Goal: Find specific page/section: Find specific page/section

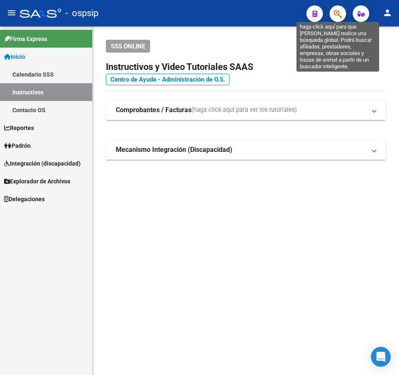
click at [338, 11] on icon "button" at bounding box center [338, 14] width 8 height 10
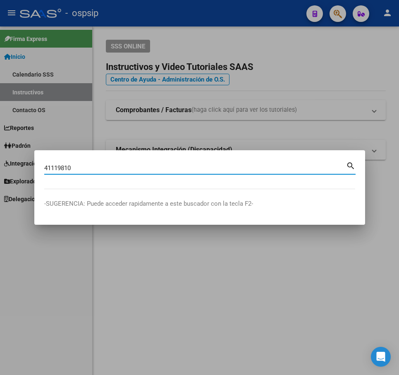
type input "41119810"
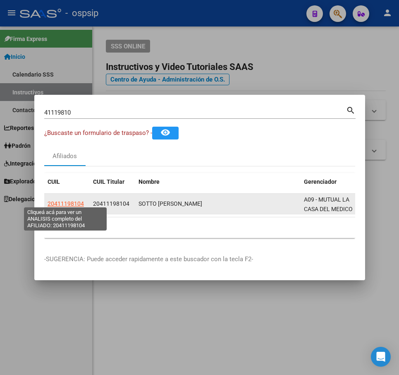
click at [75, 201] on span "20411198104" at bounding box center [66, 203] width 36 height 7
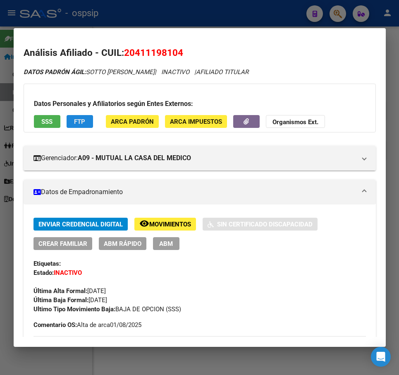
click at [80, 120] on span "FTP" at bounding box center [79, 121] width 11 height 7
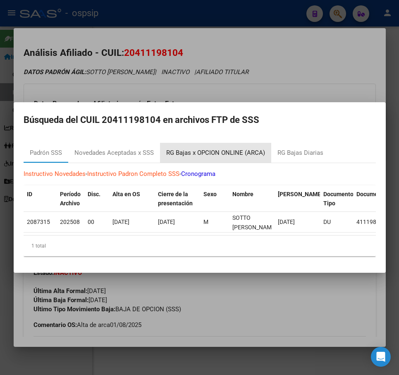
click at [236, 149] on div "RG Bajas x OPCION ONLINE (ARCA)" at bounding box center [215, 153] width 99 height 10
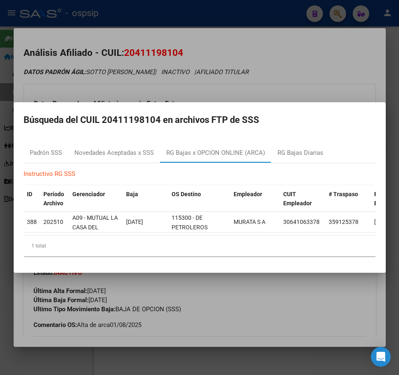
click at [278, 77] on div at bounding box center [199, 187] width 399 height 375
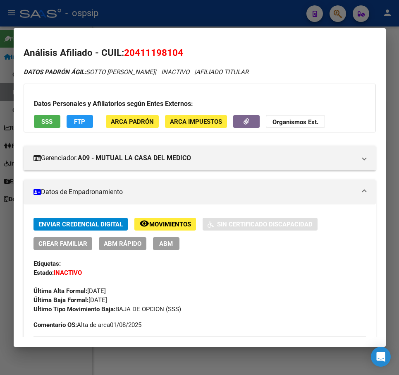
drag, startPoint x: 231, startPoint y: 12, endPoint x: 239, endPoint y: 39, distance: 28.4
click at [232, 13] on div at bounding box center [199, 187] width 399 height 375
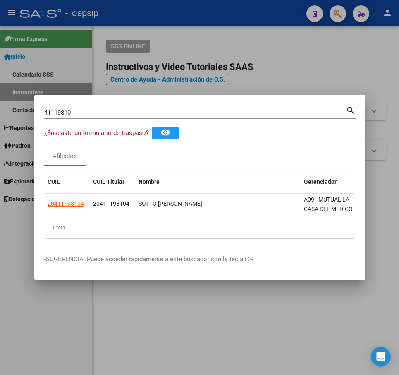
click at [283, 85] on div at bounding box center [199, 187] width 399 height 375
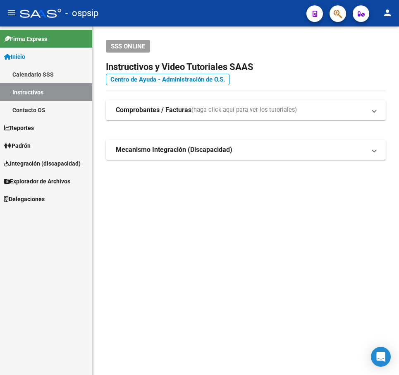
click at [342, 23] on mat-toolbar "menu - ospsip person" at bounding box center [199, 13] width 399 height 26
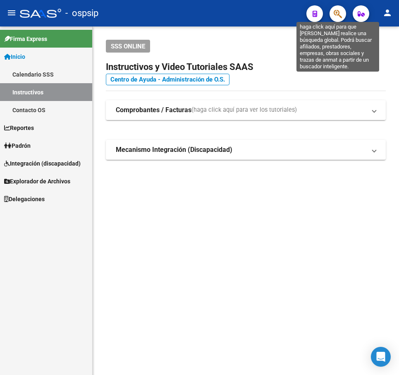
click at [337, 15] on icon "button" at bounding box center [338, 14] width 8 height 10
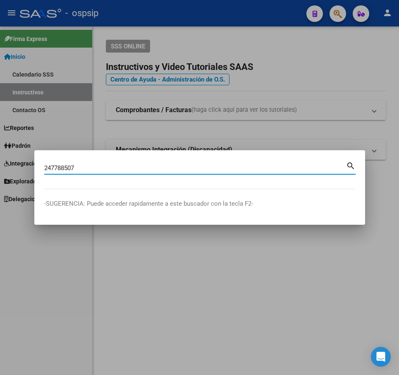
type input "247788507"
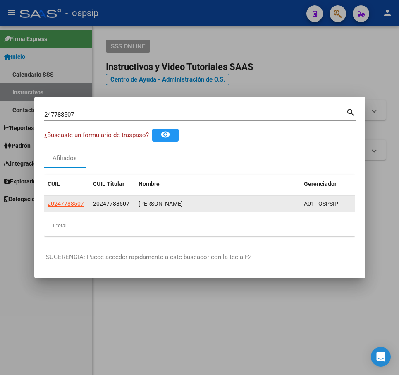
click at [84, 202] on div "20247788507" at bounding box center [67, 204] width 39 height 10
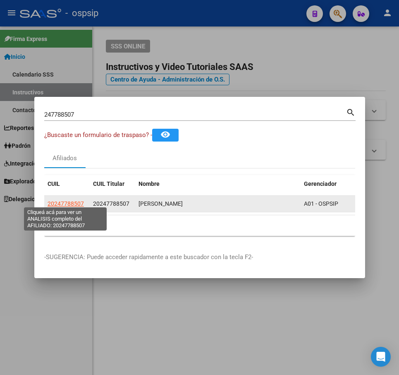
click at [73, 200] on span "20247788507" at bounding box center [66, 203] width 36 height 7
type textarea "20247788507"
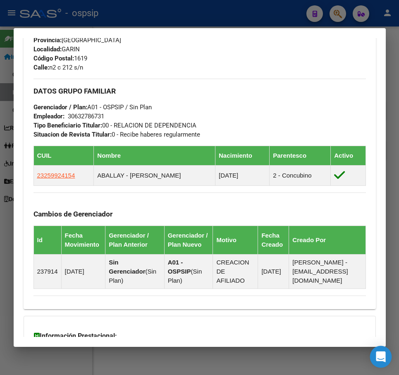
scroll to position [207, 0]
